Goal: Navigation & Orientation: Find specific page/section

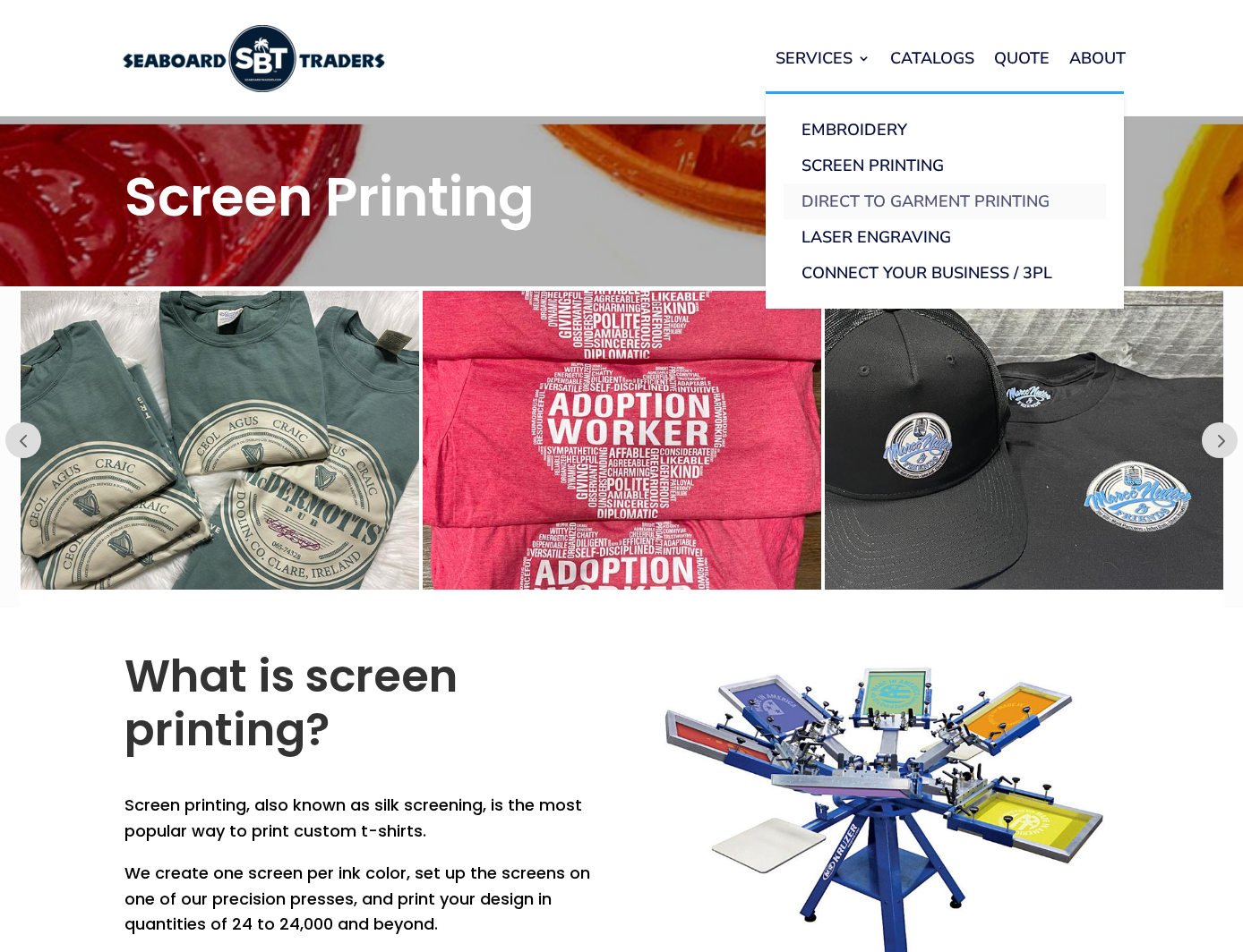
click at [889, 195] on link "Direct to Garment Printing" at bounding box center [944, 201] width 322 height 36
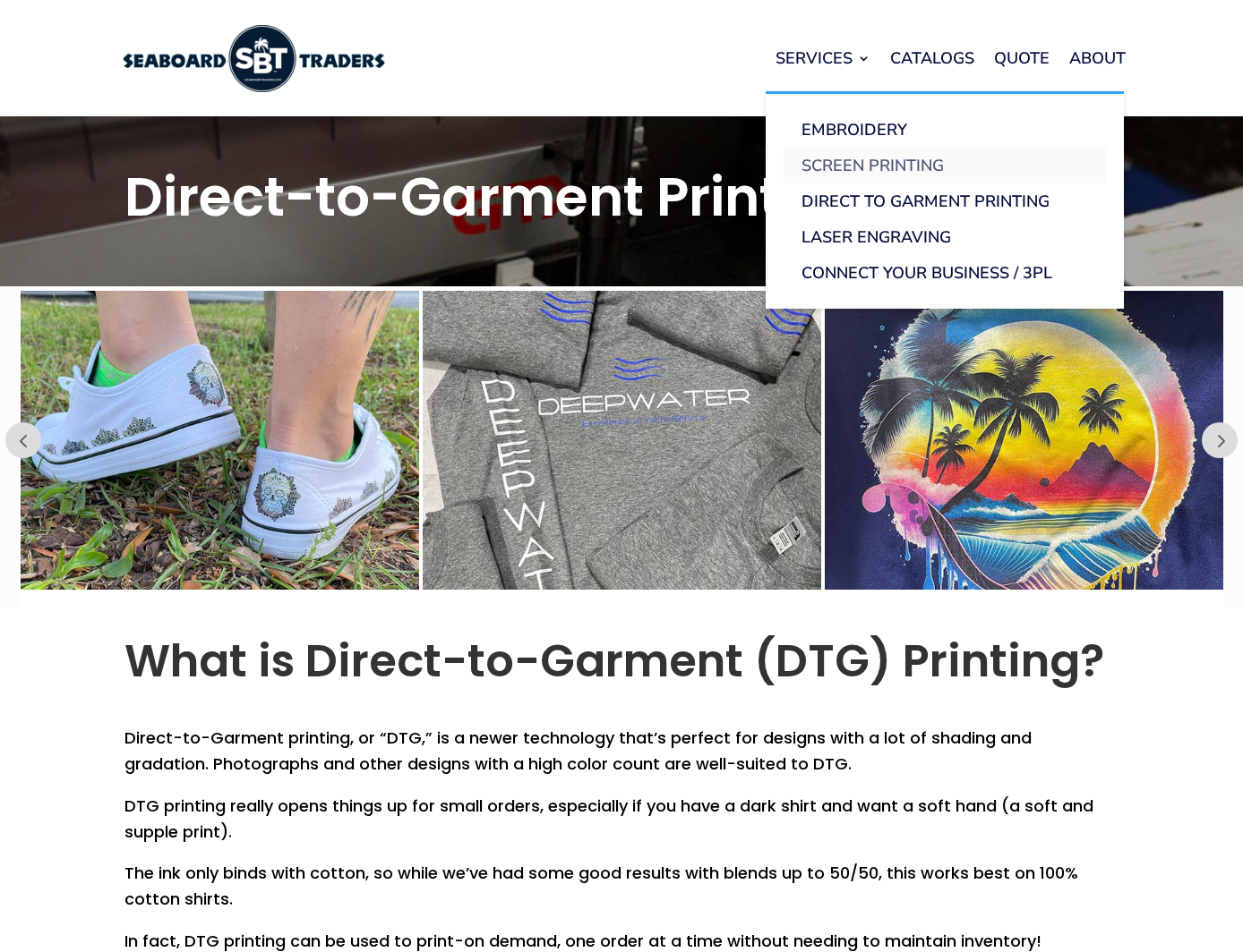
click at [864, 167] on link "Screen Printing" at bounding box center [944, 165] width 322 height 36
